Goal: Transaction & Acquisition: Purchase product/service

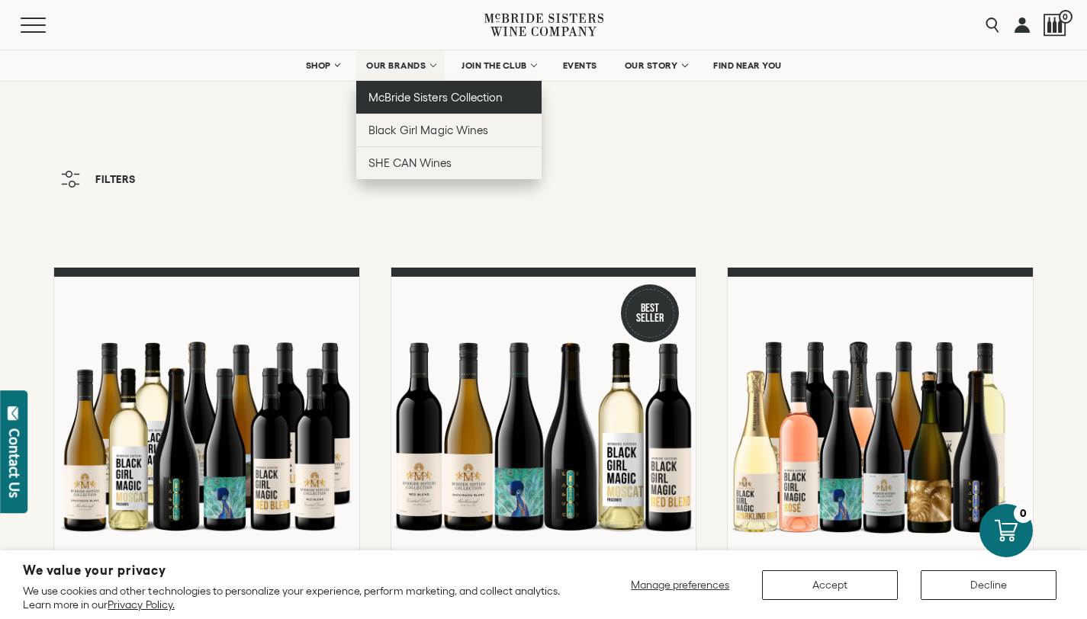
click at [406, 96] on span "McBride Sisters Collection" at bounding box center [435, 97] width 134 height 13
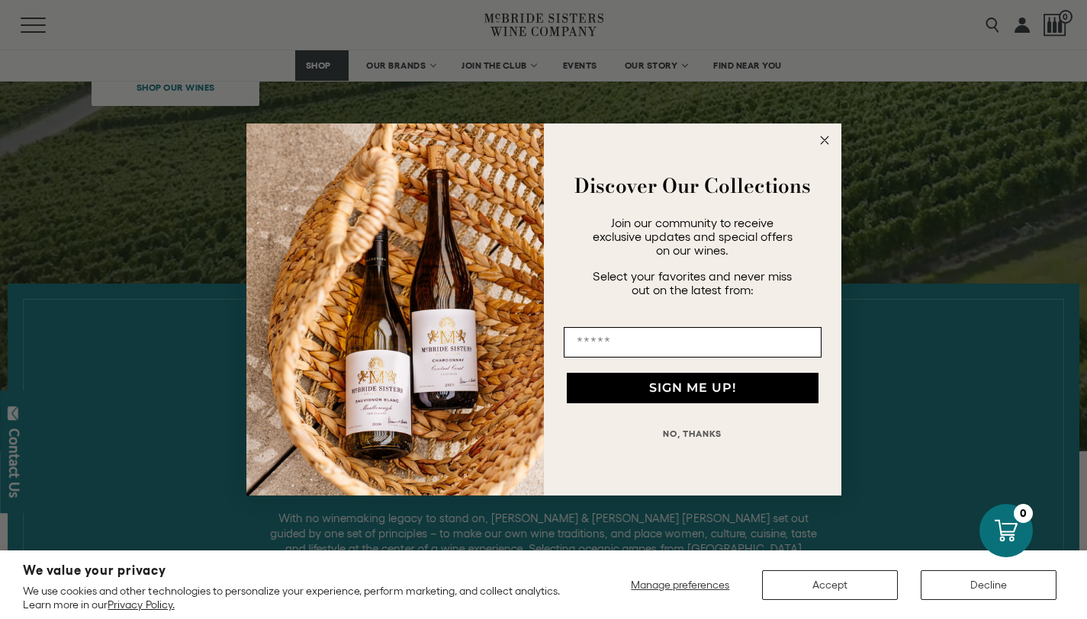
scroll to position [368, 0]
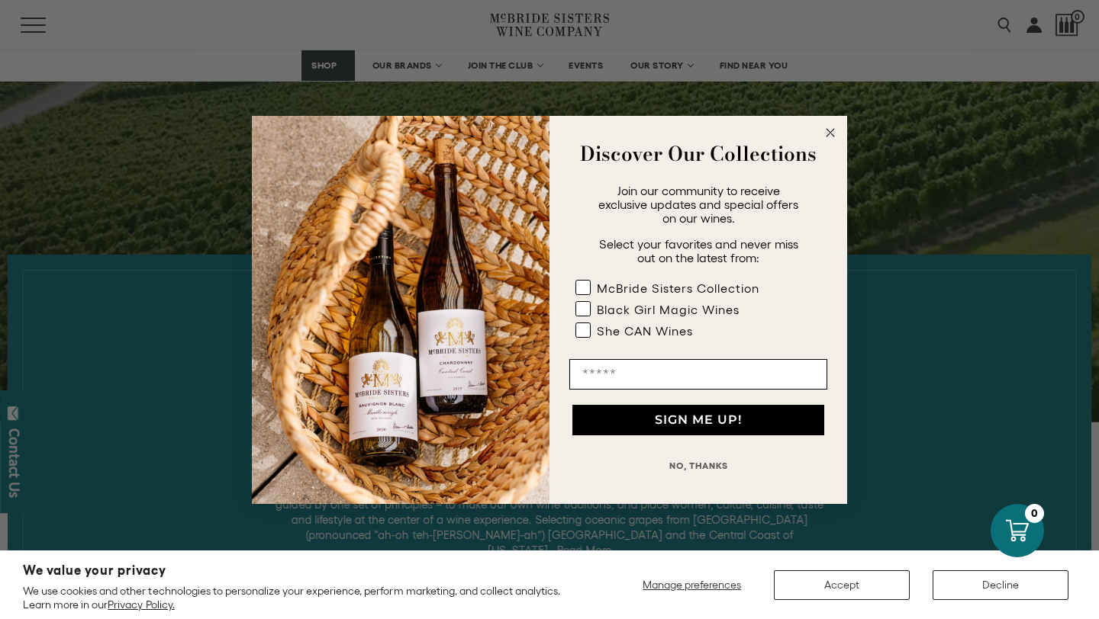
click at [832, 126] on circle "Close dialog" at bounding box center [831, 133] width 18 height 18
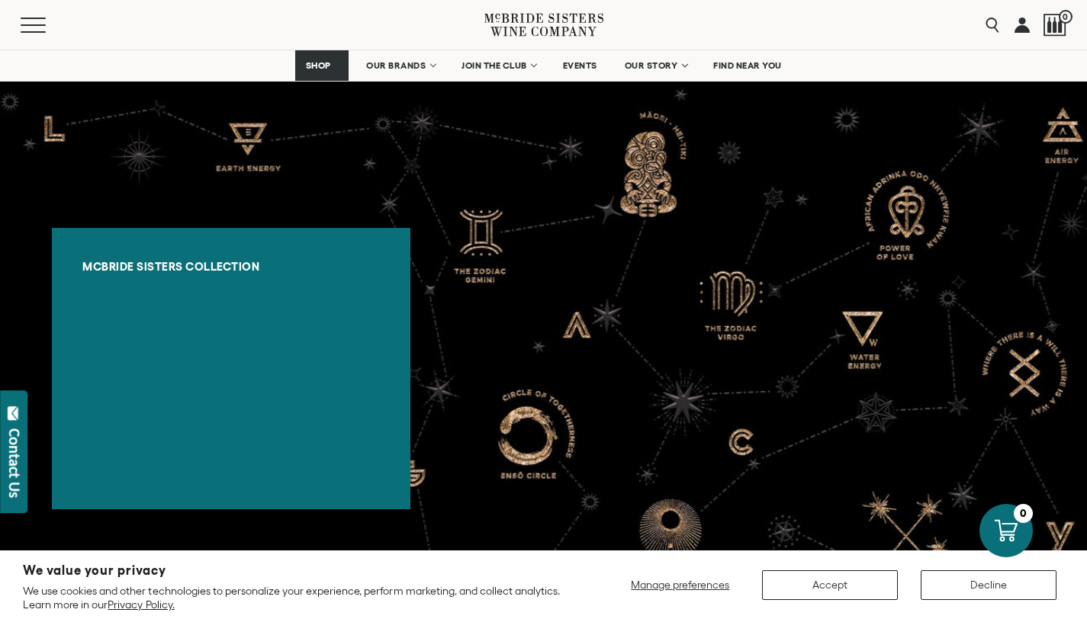
scroll to position [3148, 0]
